Goal: Task Accomplishment & Management: Manage account settings

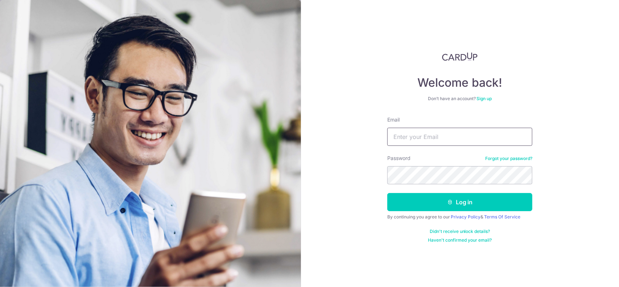
type input "[PERSON_NAME][EMAIL_ADDRESS][DOMAIN_NAME]"
click at [450, 199] on icon "submit" at bounding box center [450, 202] width 6 height 6
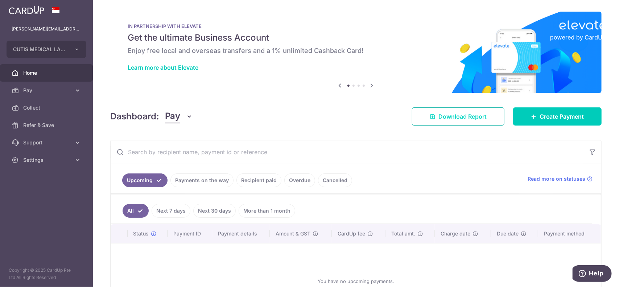
click at [463, 117] on span "Download Report" at bounding box center [462, 116] width 48 height 9
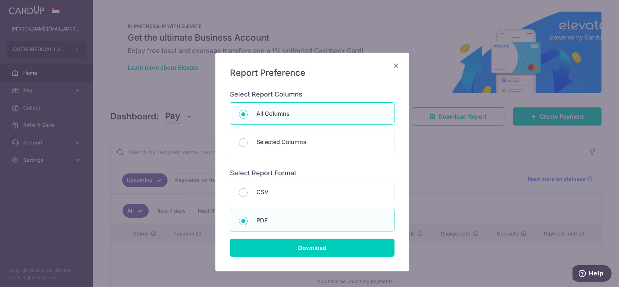
click at [392, 63] on icon "Close" at bounding box center [396, 65] width 9 height 9
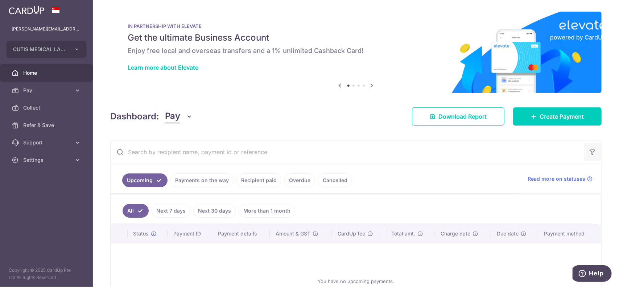
click at [589, 150] on icon "button" at bounding box center [592, 151] width 7 height 7
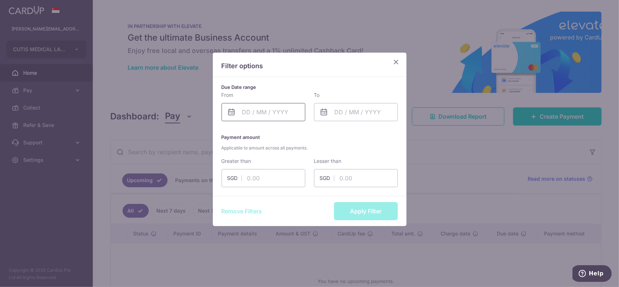
click at [242, 113] on input "text" at bounding box center [264, 112] width 84 height 18
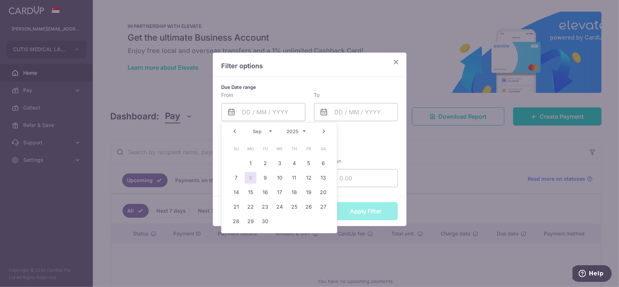
click at [237, 135] on link "Prev" at bounding box center [234, 131] width 9 height 9
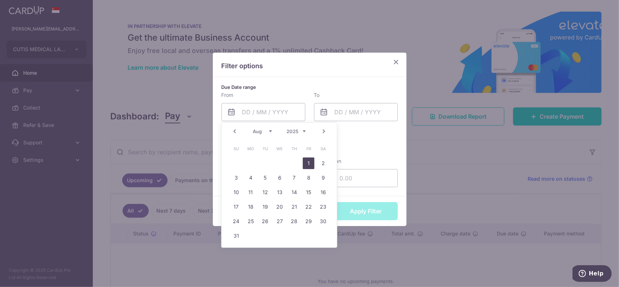
click at [305, 161] on link "1" at bounding box center [309, 163] width 12 height 12
type input "[DATE]"
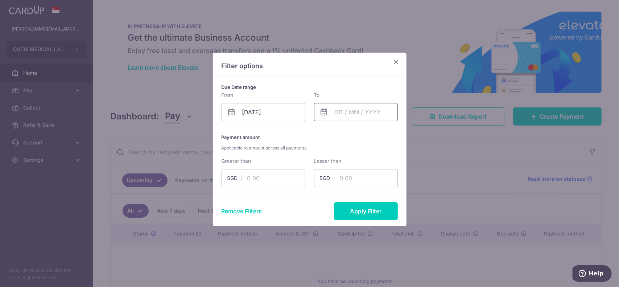
click at [325, 107] on input "text" at bounding box center [356, 112] width 84 height 18
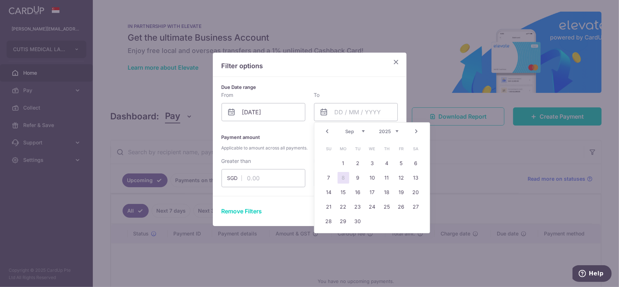
click at [327, 133] on link "Prev" at bounding box center [327, 131] width 9 height 9
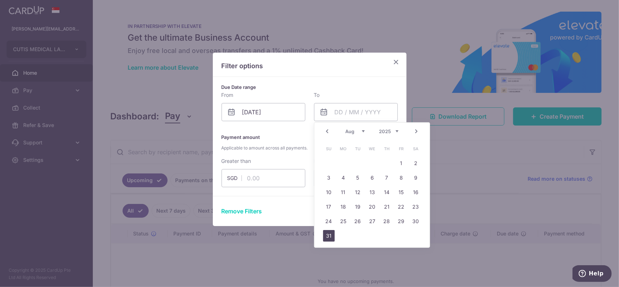
click at [332, 238] on link "31" at bounding box center [329, 236] width 12 height 12
type input "[DATE]"
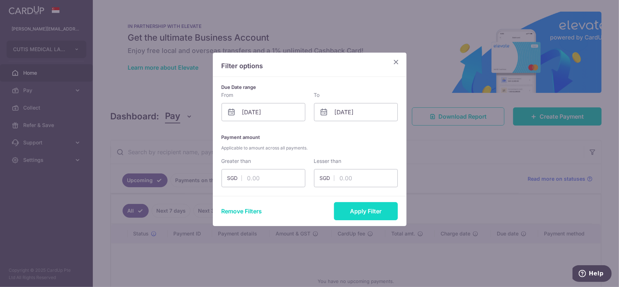
click at [379, 207] on button "Apply Filter" at bounding box center [366, 211] width 64 height 18
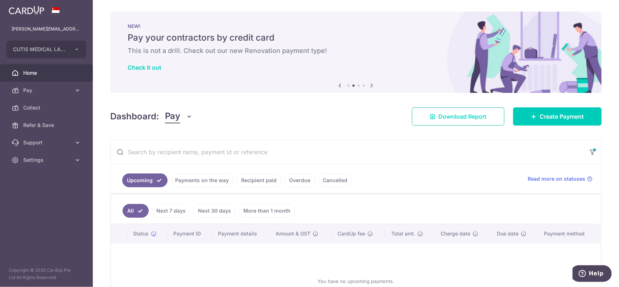
click at [454, 114] on span "Download Report" at bounding box center [462, 116] width 48 height 9
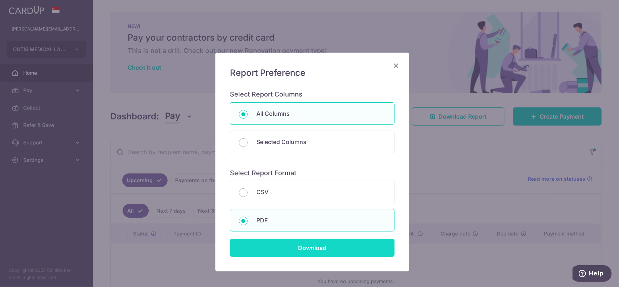
click at [311, 243] on input "Download" at bounding box center [312, 248] width 165 height 18
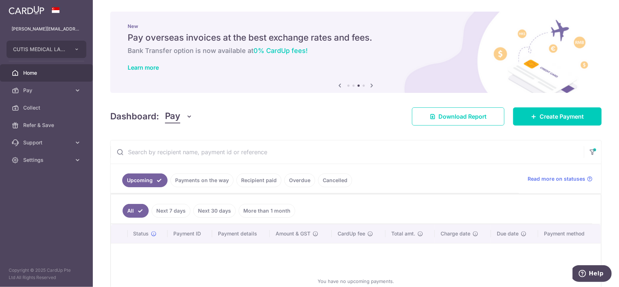
scroll to position [65, 0]
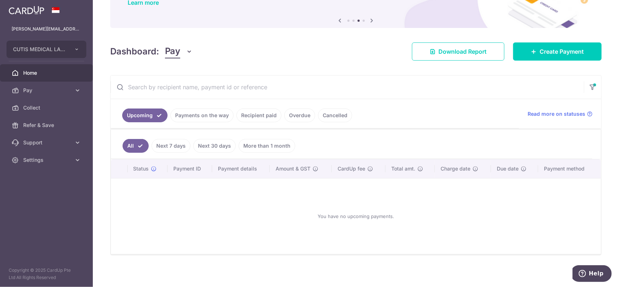
click at [206, 119] on link "Payments on the way" at bounding box center [201, 115] width 63 height 14
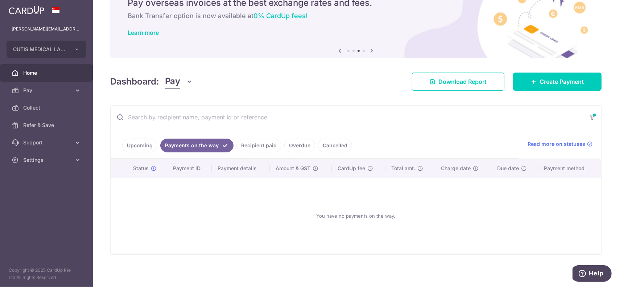
click at [252, 139] on link "Recipient paid" at bounding box center [258, 146] width 45 height 14
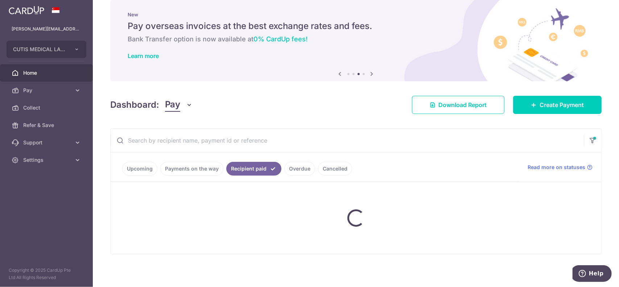
scroll to position [16, 0]
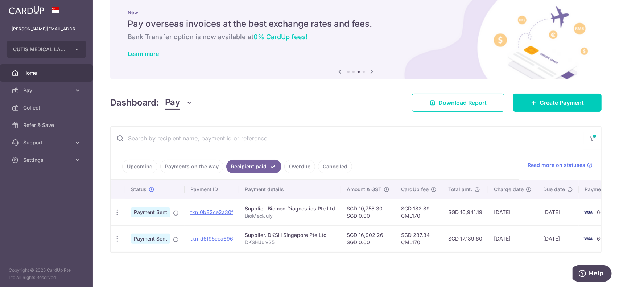
click at [329, 164] on link "Cancelled" at bounding box center [335, 167] width 34 height 14
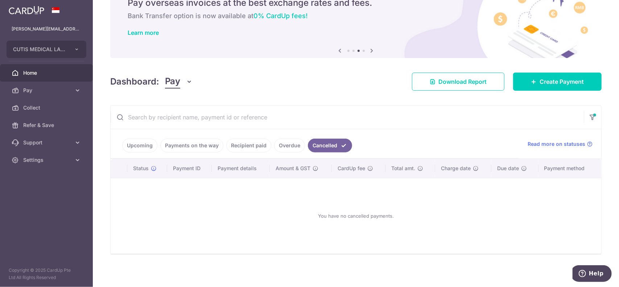
click at [133, 144] on link "Upcoming" at bounding box center [139, 146] width 35 height 14
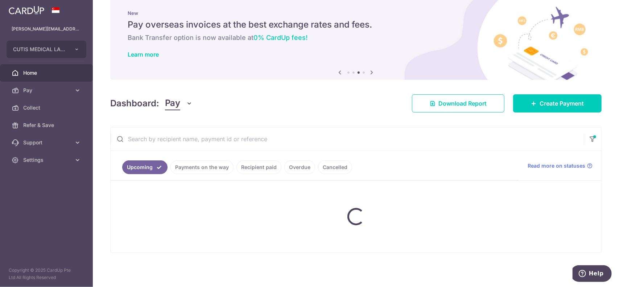
scroll to position [65, 0]
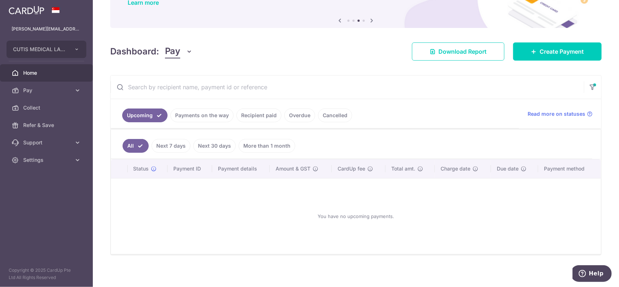
click at [331, 109] on link "Cancelled" at bounding box center [335, 115] width 34 height 14
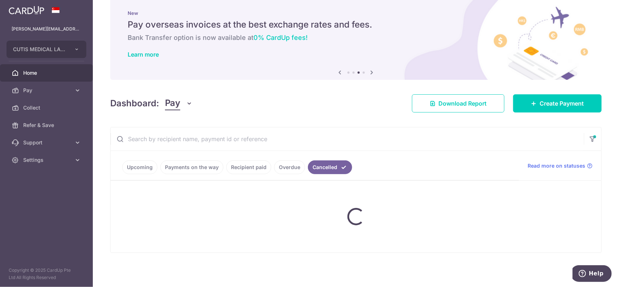
scroll to position [35, 0]
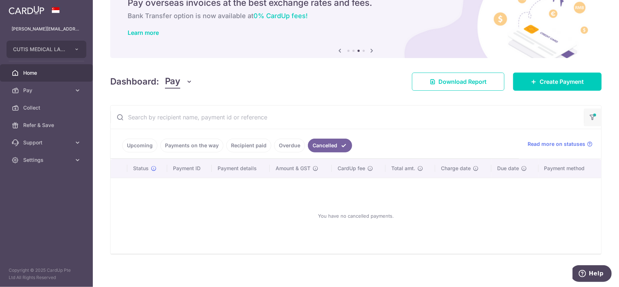
click at [594, 120] on button "button" at bounding box center [592, 117] width 17 height 18
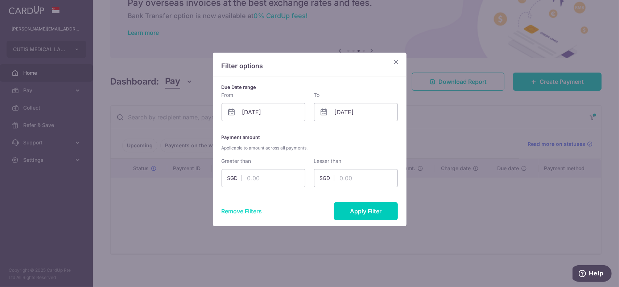
click at [248, 211] on button "Remove Filters" at bounding box center [242, 211] width 41 height 9
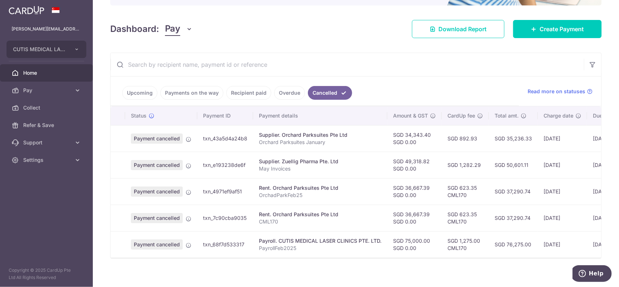
scroll to position [95, 0]
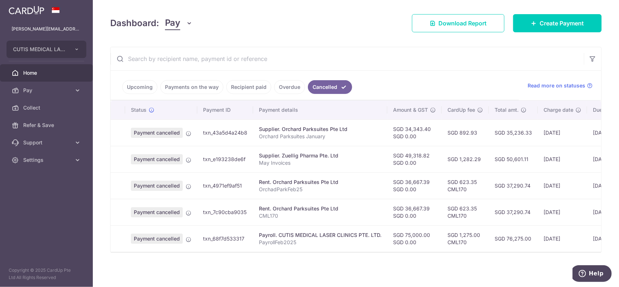
click at [401, 68] on input "text" at bounding box center [347, 58] width 473 height 23
click at [272, 29] on div "Dashboard: Pay Pay Collect Download Report Create Payment" at bounding box center [355, 21] width 491 height 21
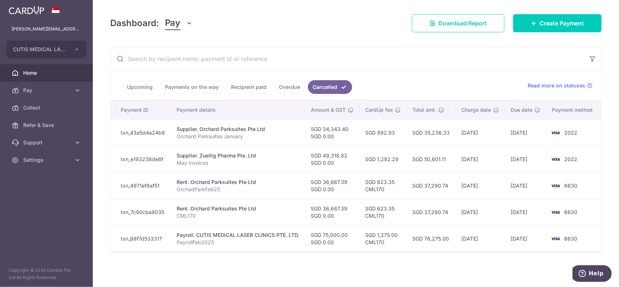
scroll to position [0, 0]
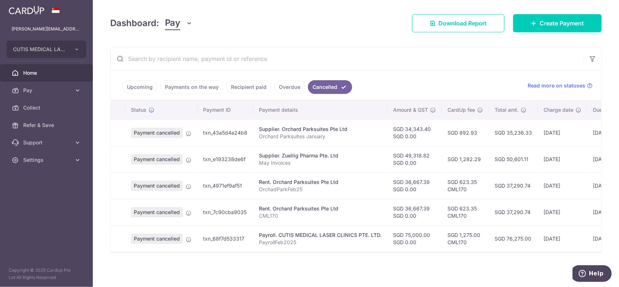
click at [132, 86] on link "Upcoming" at bounding box center [139, 87] width 35 height 14
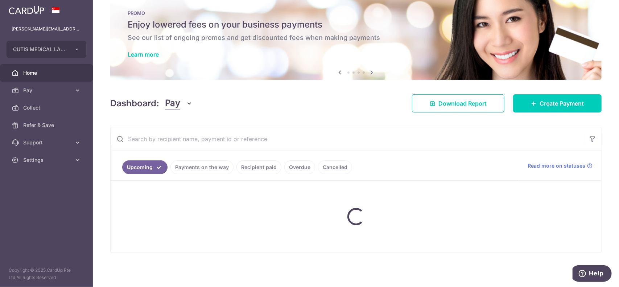
scroll to position [65, 0]
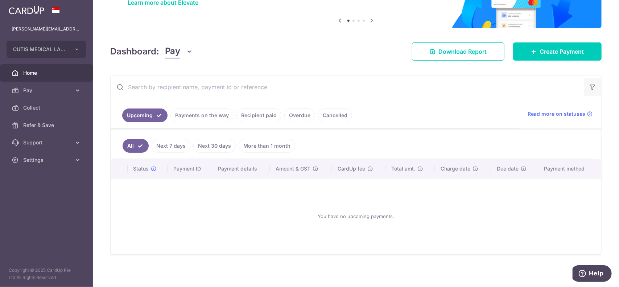
click at [590, 87] on icon "button" at bounding box center [592, 86] width 7 height 7
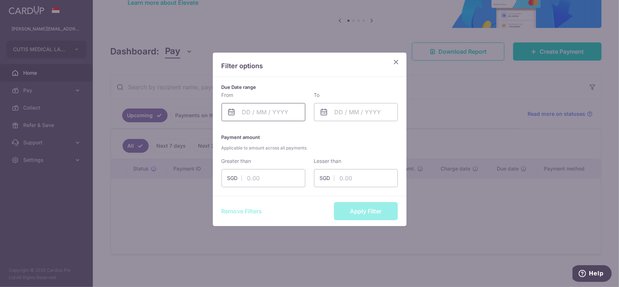
click at [278, 109] on input "text" at bounding box center [264, 112] width 84 height 18
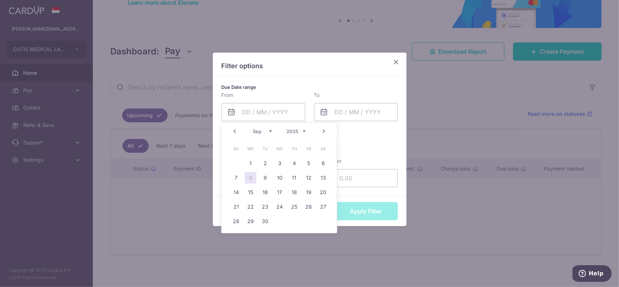
click at [232, 131] on link "Prev" at bounding box center [234, 131] width 9 height 9
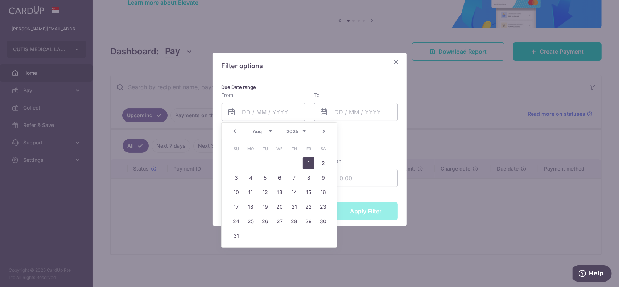
click at [308, 165] on link "1" at bounding box center [309, 163] width 12 height 12
type input "[DATE]"
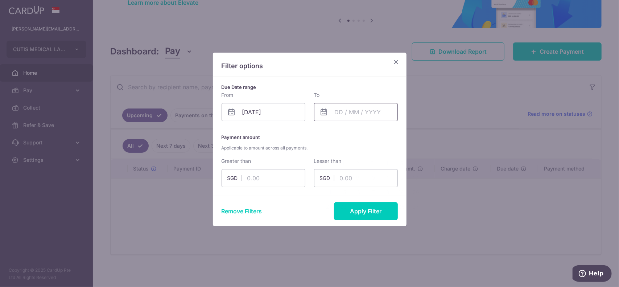
click at [334, 104] on input "text" at bounding box center [356, 112] width 84 height 18
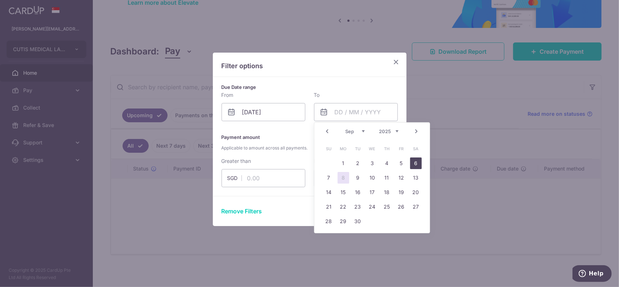
click at [415, 164] on link "6" at bounding box center [416, 163] width 12 height 12
type input "[DATE]"
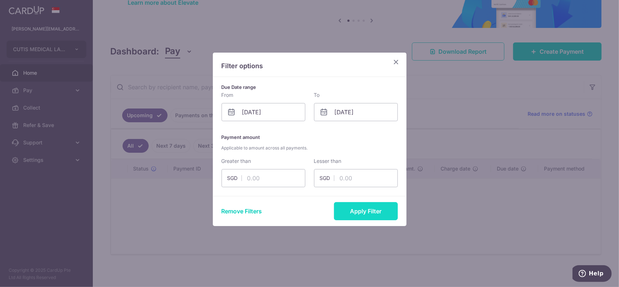
click at [359, 208] on button "Apply Filter" at bounding box center [366, 211] width 64 height 18
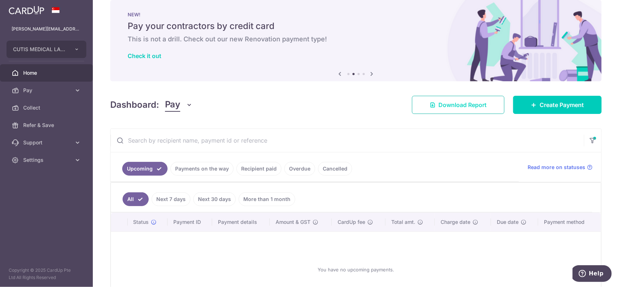
click at [468, 108] on span "Download Report" at bounding box center [462, 104] width 48 height 9
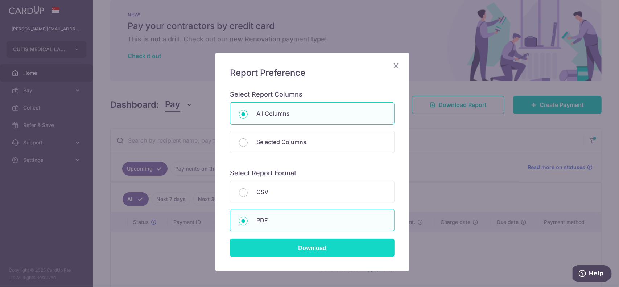
click at [305, 245] on input "Download" at bounding box center [312, 248] width 165 height 18
